Goal: Check status: Check status

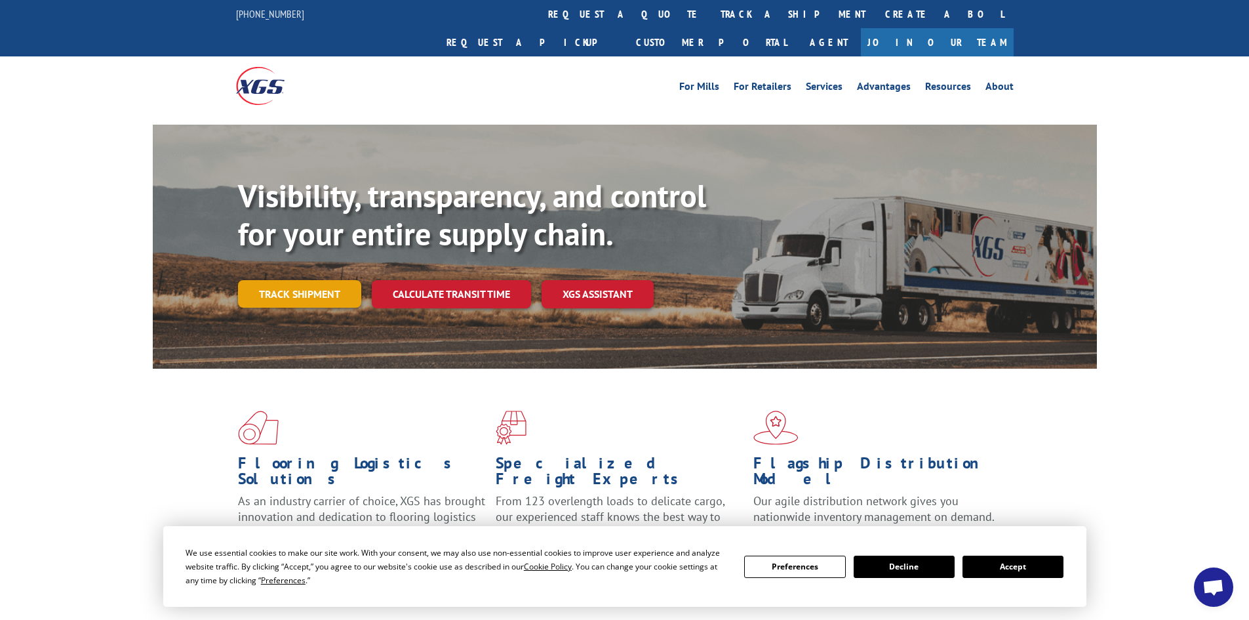
click at [318, 280] on link "Track shipment" at bounding box center [299, 294] width 123 height 28
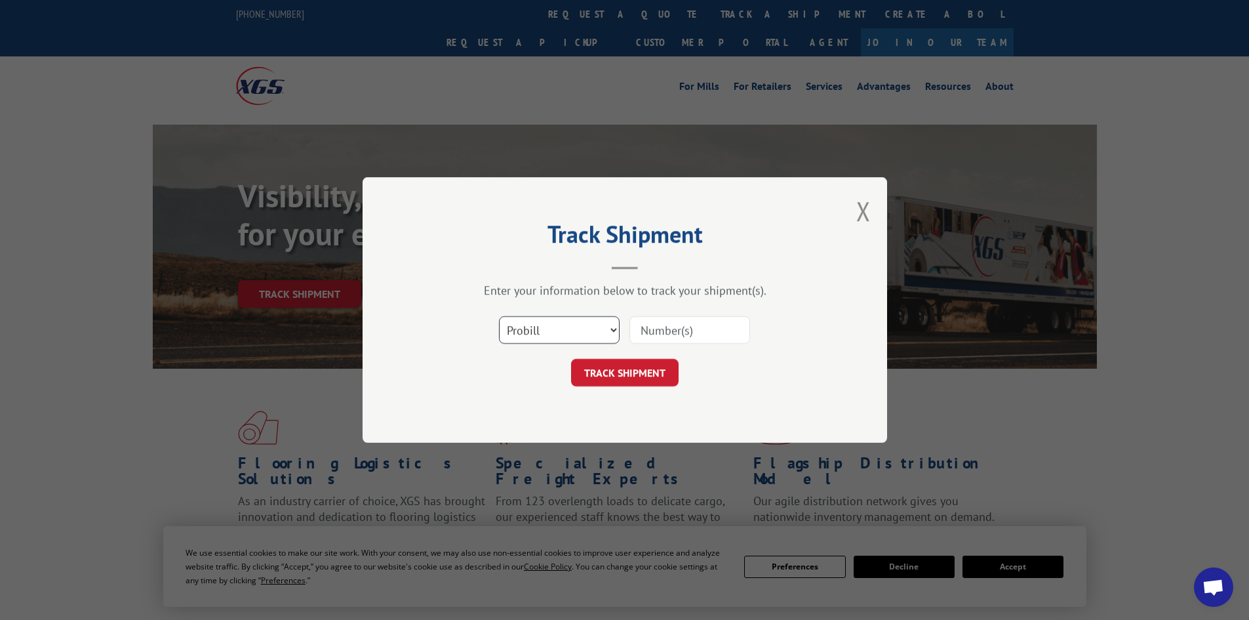
click at [556, 324] on select "Select category... Probill BOL PO" at bounding box center [559, 330] width 121 height 28
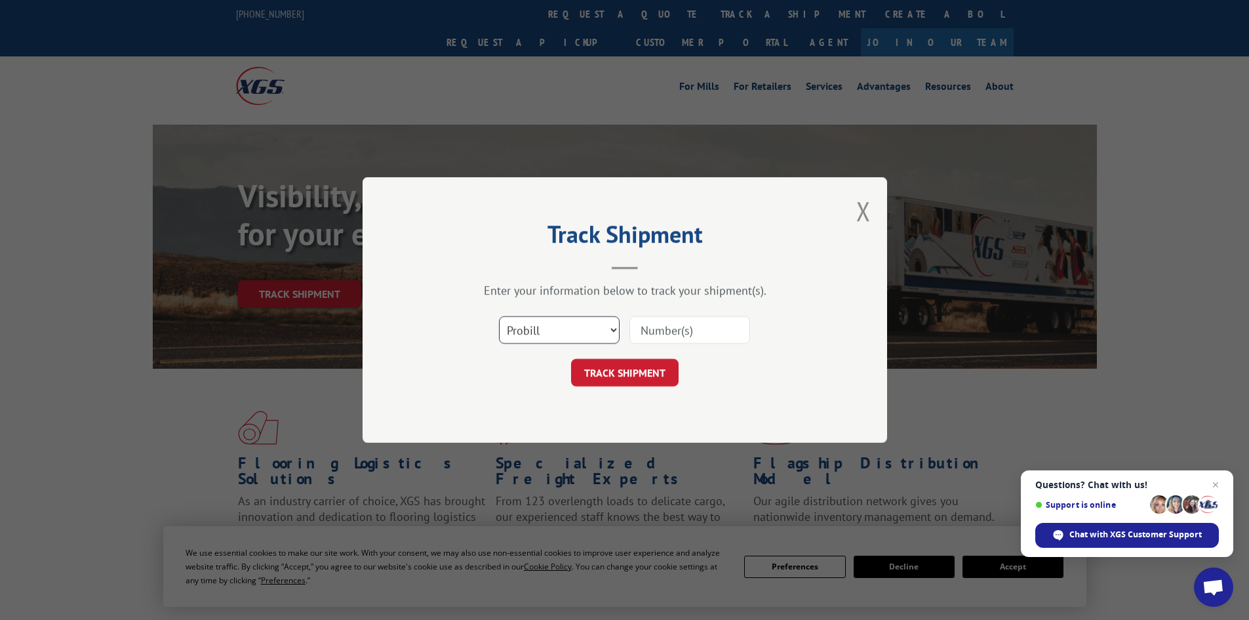
select select "bol"
click at [499, 316] on select "Select category... Probill BOL PO" at bounding box center [559, 330] width 121 height 28
paste input "16999081"
type input "16999081"
click at [631, 367] on button "TRACK SHIPMENT" at bounding box center [625, 373] width 108 height 28
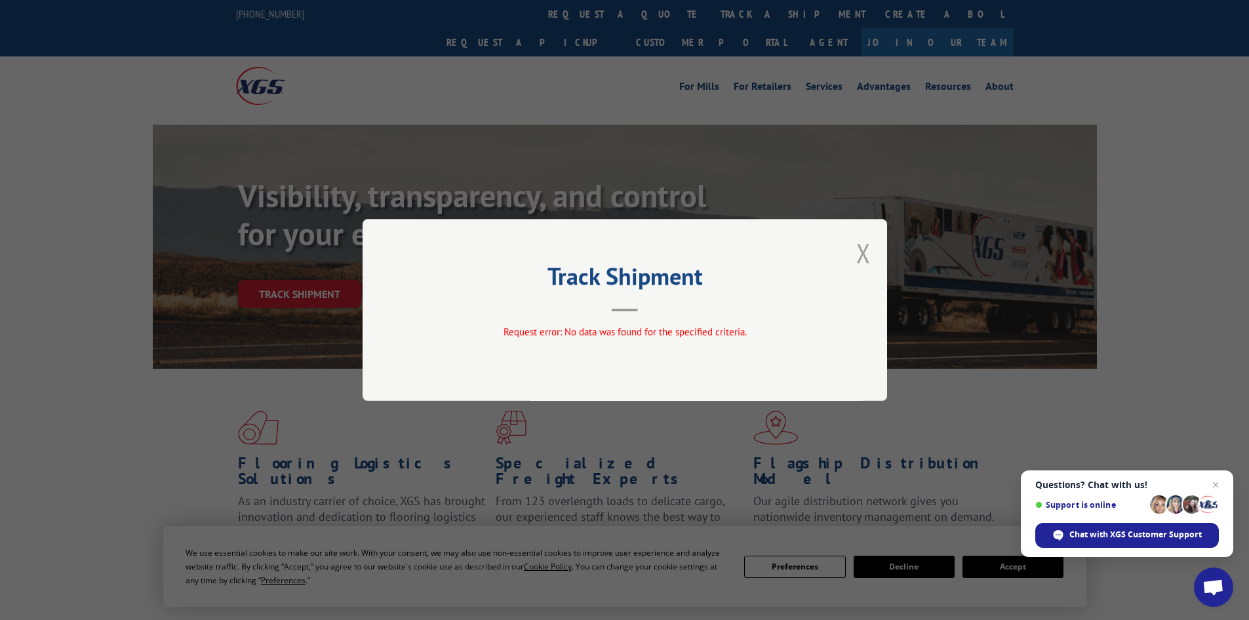
click at [863, 256] on button "Close modal" at bounding box center [863, 252] width 14 height 35
